Goal: Check status

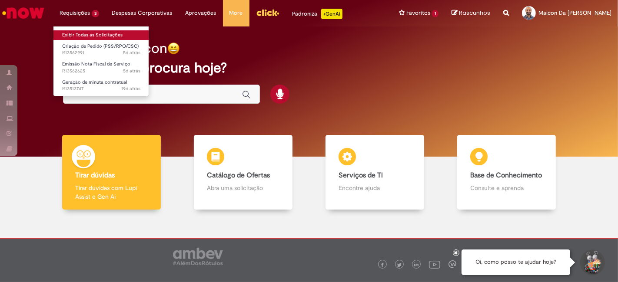
click at [73, 35] on link "Exibir Todas as Solicitações" at bounding box center [101, 35] width 96 height 10
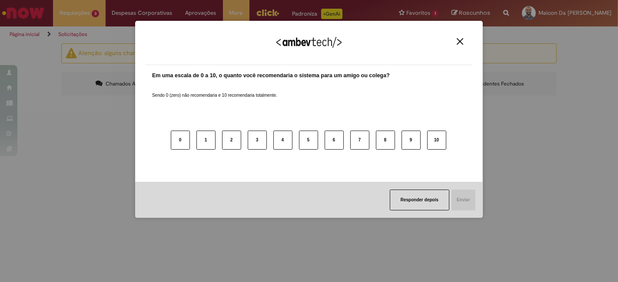
click at [461, 43] on img "Close" at bounding box center [460, 41] width 7 height 7
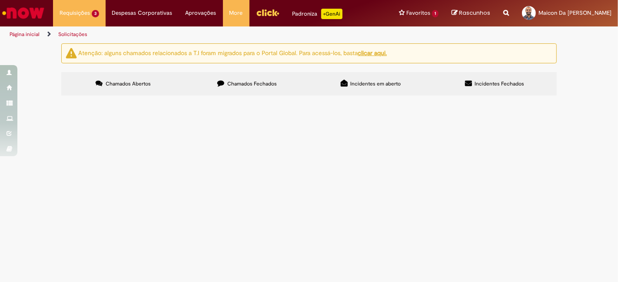
click at [266, 82] on span "Chamados Fechados" at bounding box center [252, 83] width 50 height 7
drag, startPoint x: 433, startPoint y: 128, endPoint x: 438, endPoint y: 126, distance: 5.5
click at [0, 0] on button at bounding box center [0, 0] width 0 height 0
drag, startPoint x: 423, startPoint y: 115, endPoint x: 442, endPoint y: 109, distance: 20.1
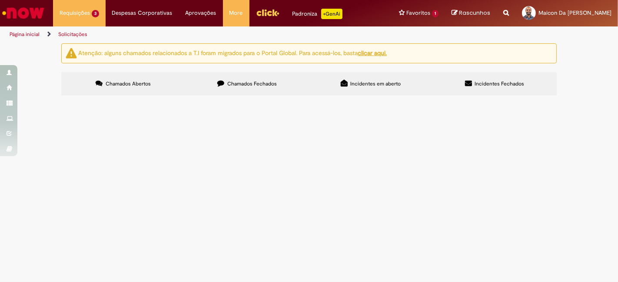
click at [0, 0] on input "Pesquisar" at bounding box center [0, 0] width 0 height 0
paste input "*********"
type input "*********"
click at [0, 0] on button "Pesquisar" at bounding box center [0, 0] width 0 height 0
click at [0, 0] on span "Pagamento Total de Intermediação Cartão Combustível Raízen referente soma dos p…" at bounding box center [0, 0] width 0 height 0
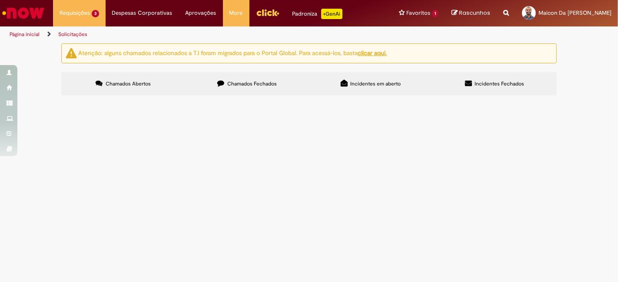
click at [0, 0] on span "Pagamento Total de Intermediação Cartão Combustível Raízen referente soma dos p…" at bounding box center [0, 0] width 0 height 0
